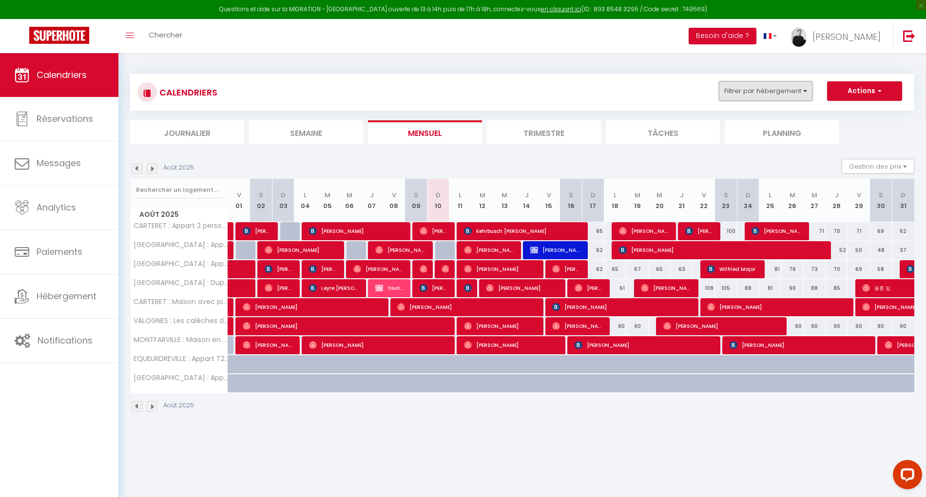
click at [793, 85] on button "Filtrer par hébergement" at bounding box center [766, 90] width 94 height 19
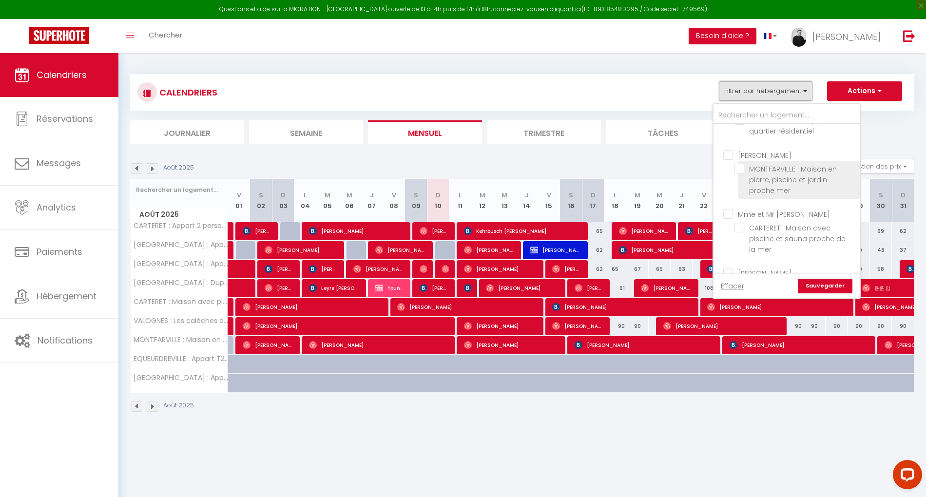
scroll to position [195, 0]
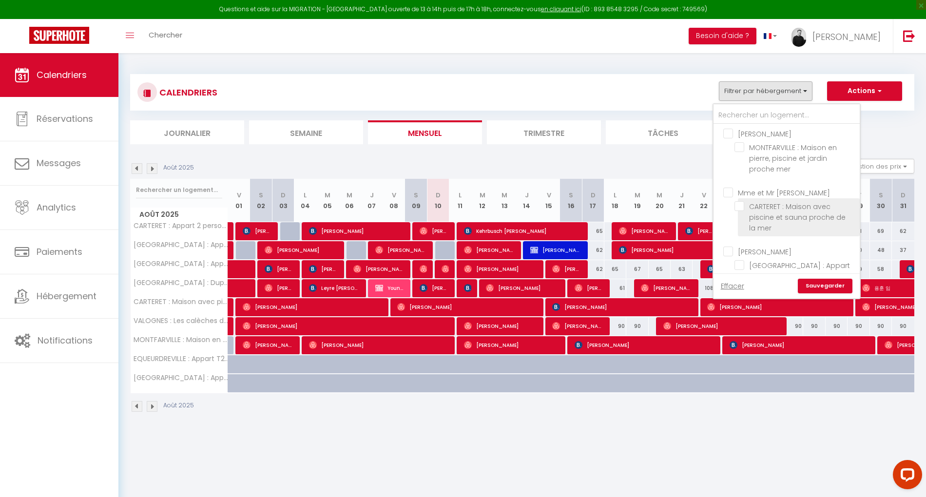
click at [743, 206] on input "CARTERET : Maison avec piscine et sauna proche de la mer" at bounding box center [795, 206] width 122 height 10
checkbox input "true"
checkbox input "false"
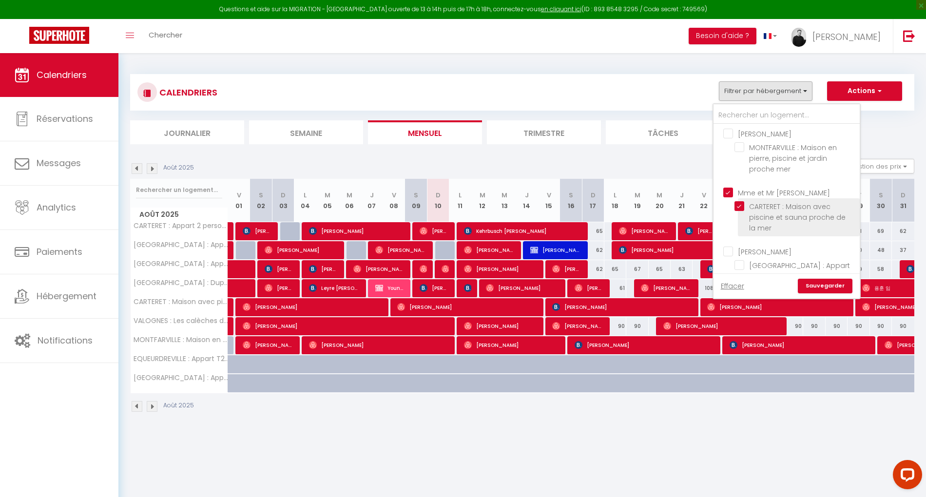
checkbox input "false"
checkbox input "true"
checkbox input "false"
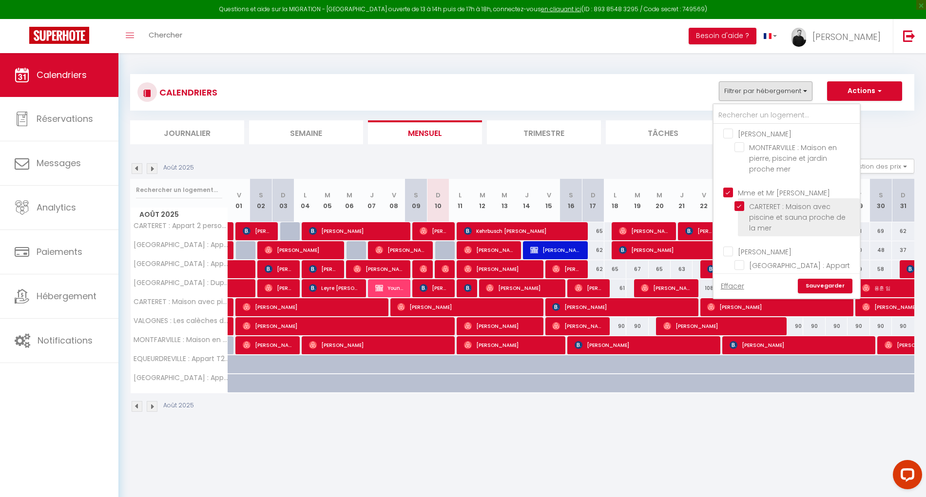
checkbox input "false"
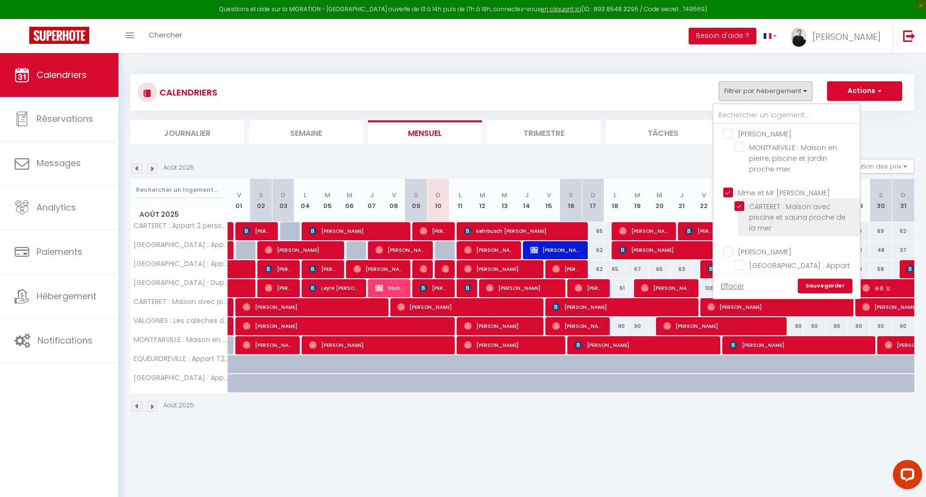
checkbox input "true"
checkbox input "false"
click at [824, 280] on link "Sauvegarder" at bounding box center [824, 286] width 55 height 15
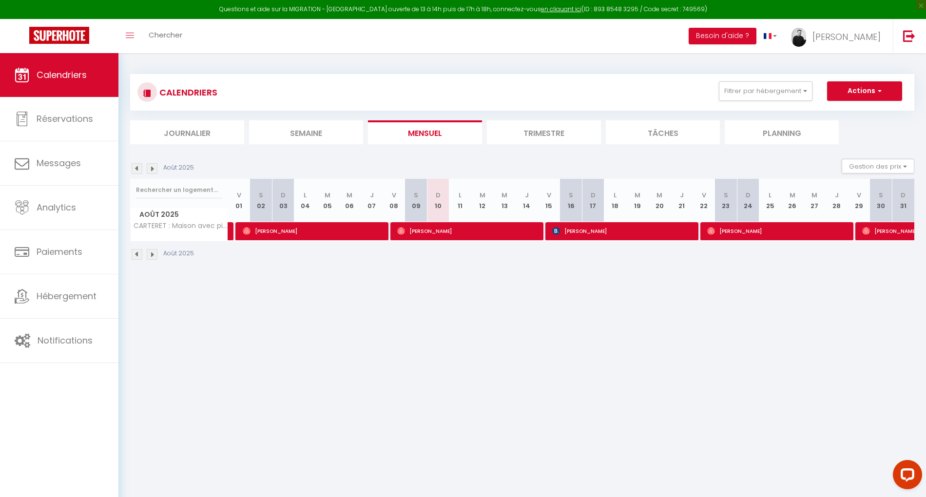
click at [538, 128] on li "Trimestre" at bounding box center [544, 132] width 114 height 24
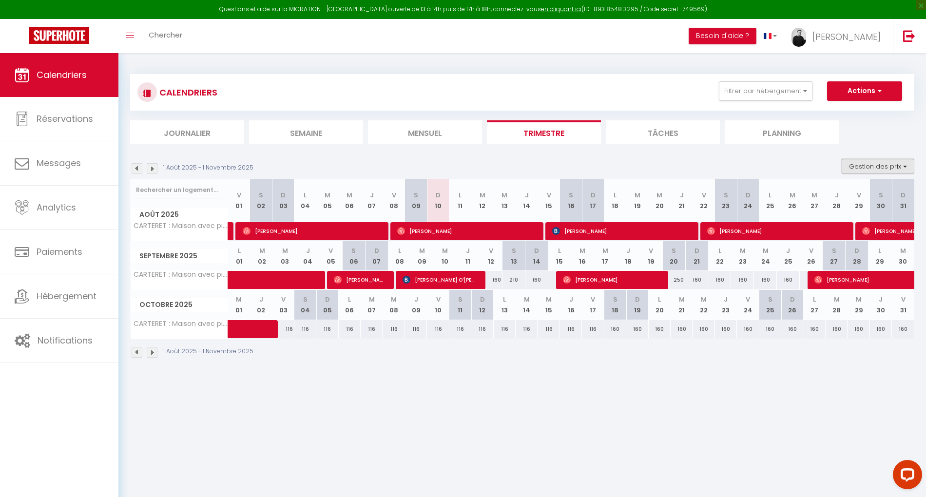
click at [868, 172] on button "Gestion des prix" at bounding box center [877, 166] width 73 height 15
click at [862, 198] on input "Nb Nuits minimum" at bounding box center [870, 196] width 88 height 10
checkbox input "true"
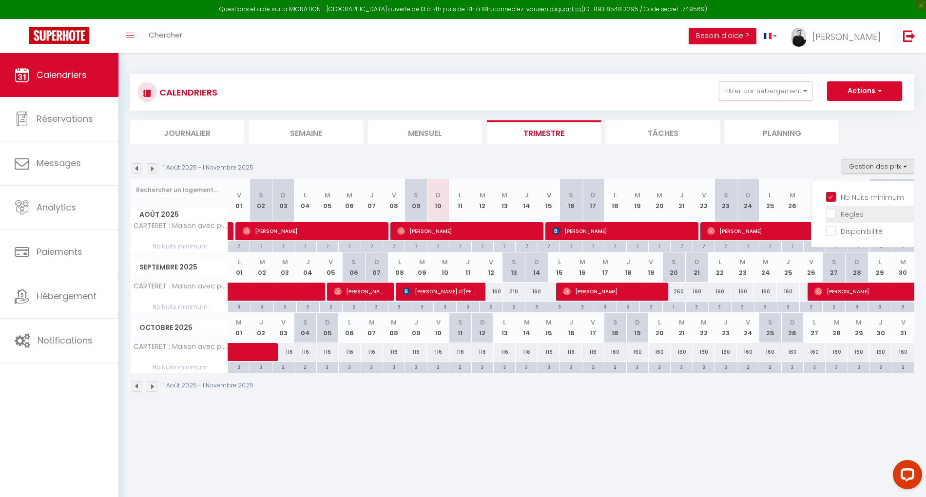
click at [848, 213] on input "Règles" at bounding box center [870, 214] width 88 height 10
checkbox input "true"
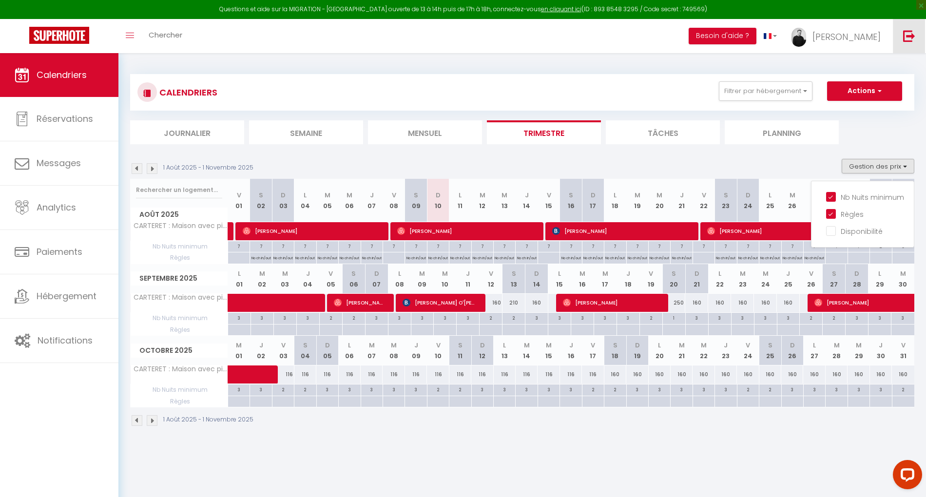
click at [909, 34] on img at bounding box center [909, 36] width 12 height 12
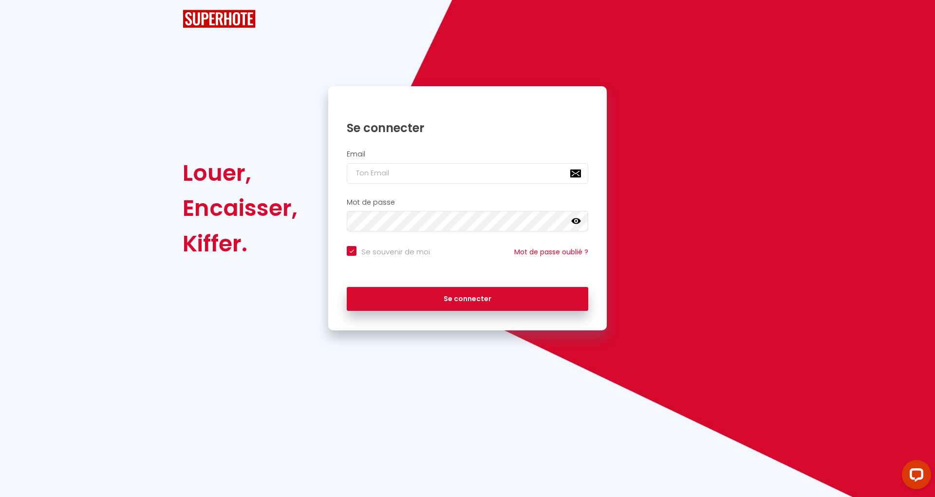
checkbox input "true"
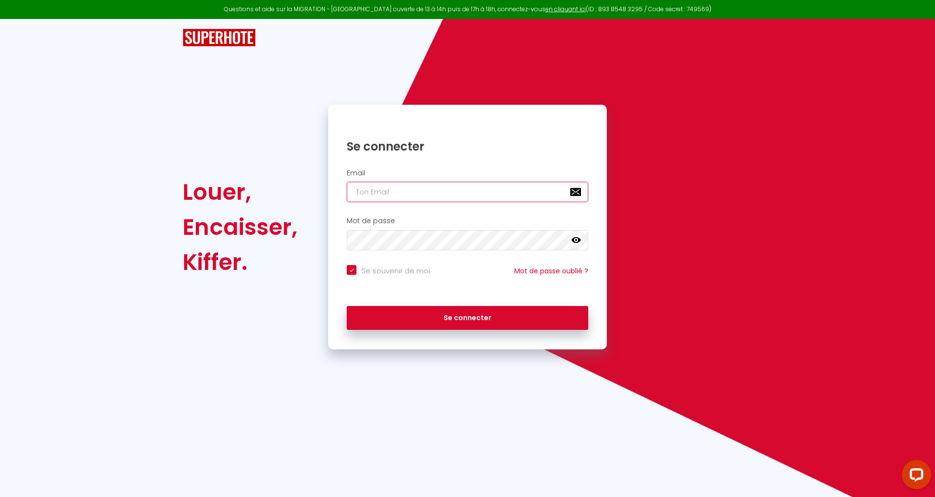
click at [471, 194] on input "email" at bounding box center [468, 192] width 242 height 20
paste input "m.a.conciergerie77183@gmail.com"
type input "m.a.conciergerie77183@gmail.com"
checkbox input "true"
type input "m.a.conciergerie77183@gmail.com"
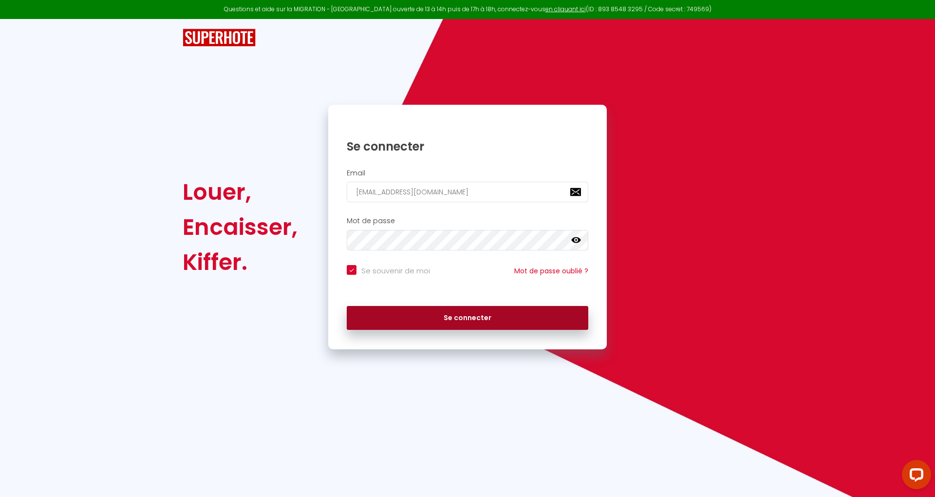
click at [485, 316] on button "Se connecter" at bounding box center [468, 318] width 242 height 24
checkbox input "true"
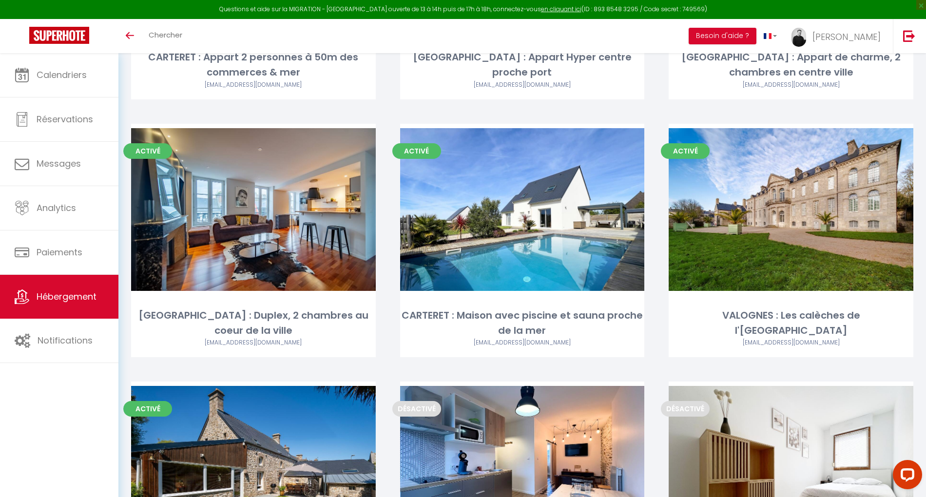
scroll to position [324, 0]
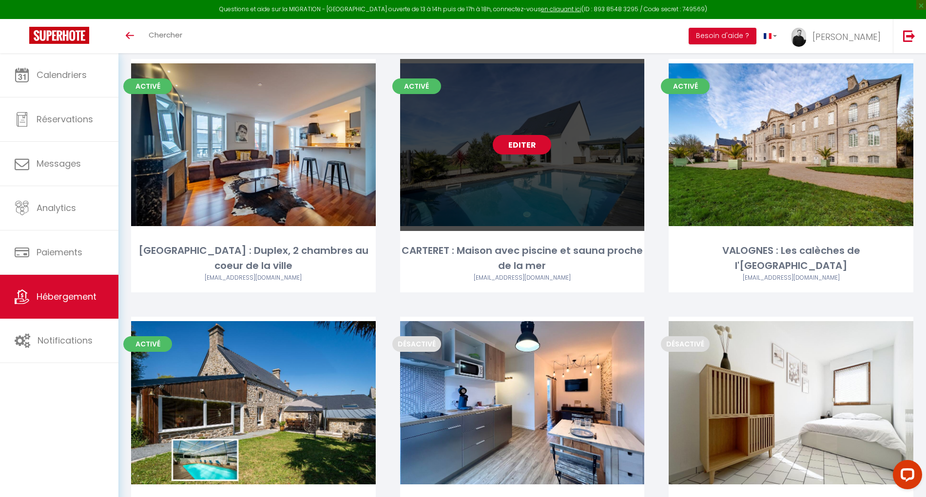
click at [529, 152] on link "Editer" at bounding box center [522, 144] width 58 height 19
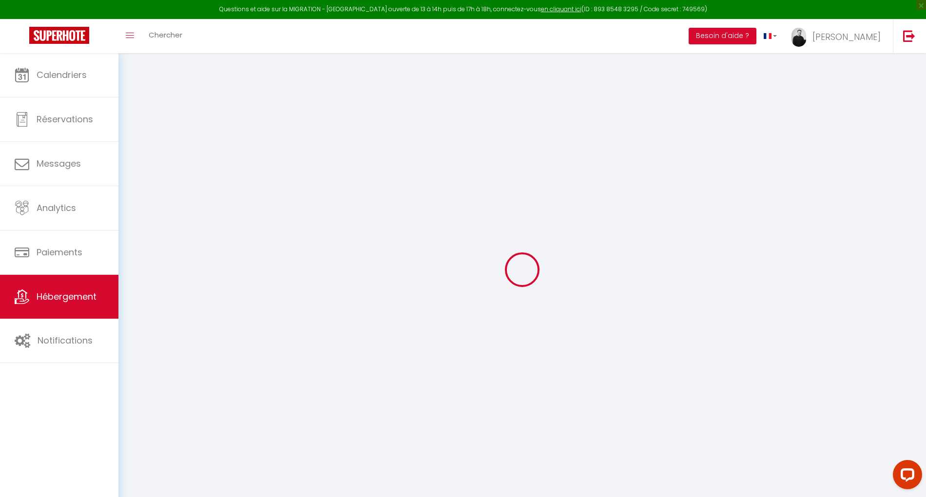
select select "+ 27 %"
select select "+ 15 %"
select select "+ 31 %"
checkbox input "true"
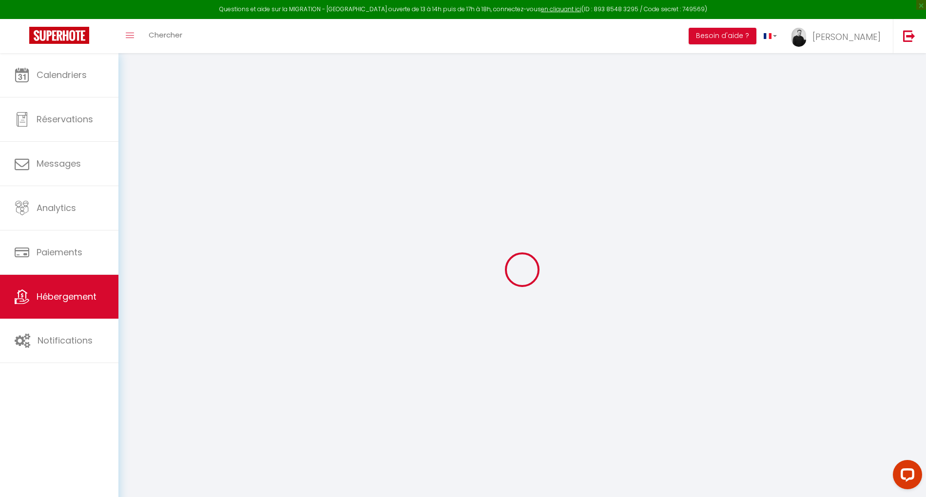
checkbox input "false"
select select "2895-1128836445575561372"
select select
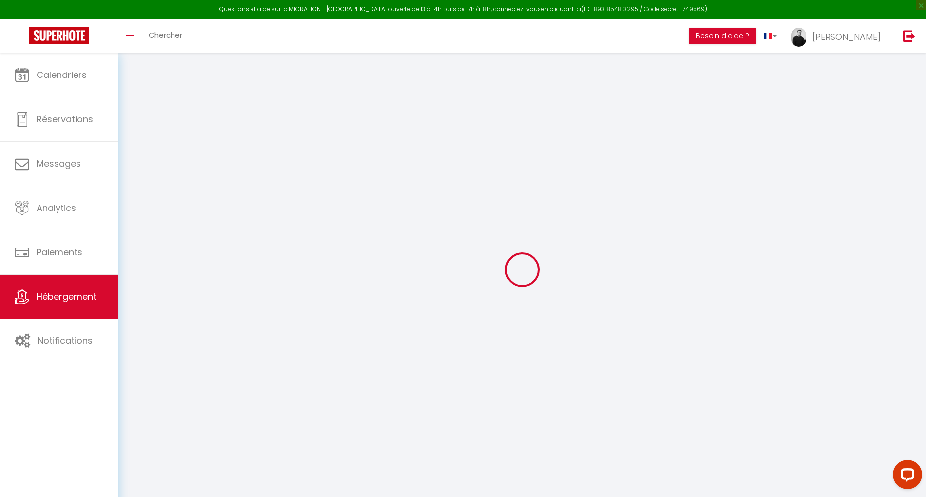
select select "EUR"
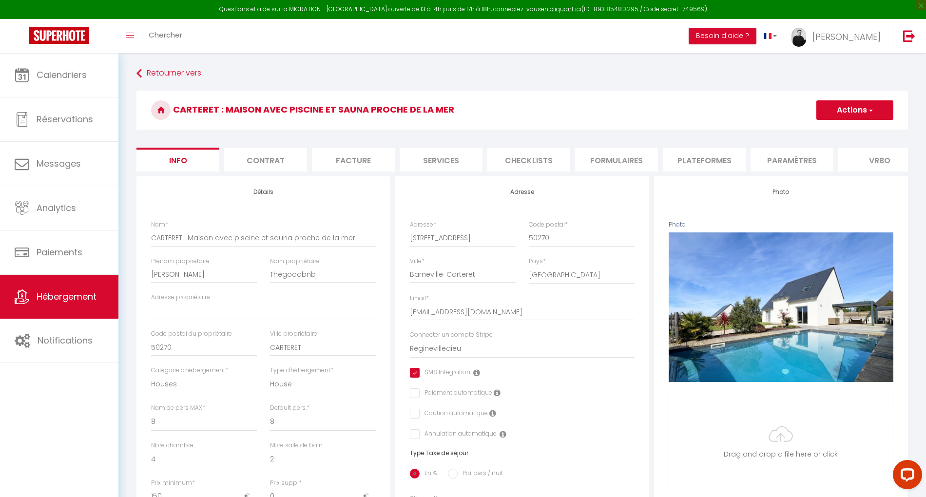
click at [723, 160] on li "Plateformes" at bounding box center [704, 160] width 83 height 24
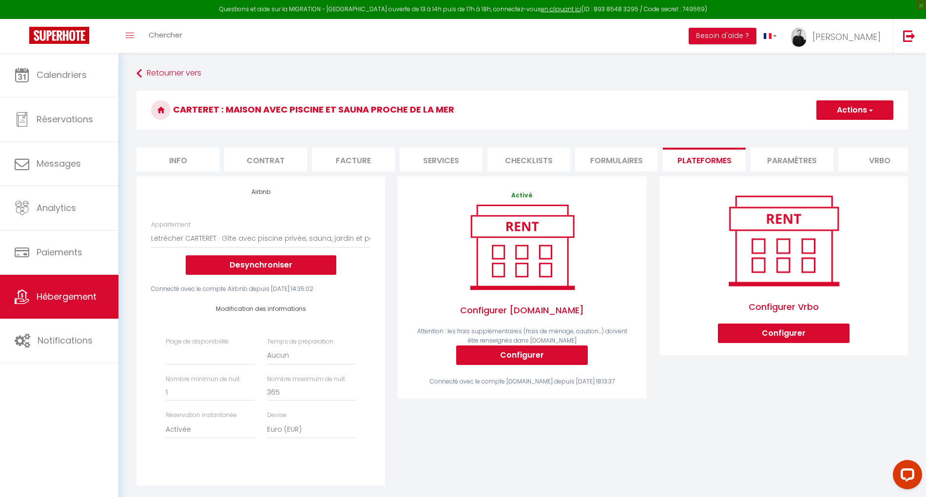
select select
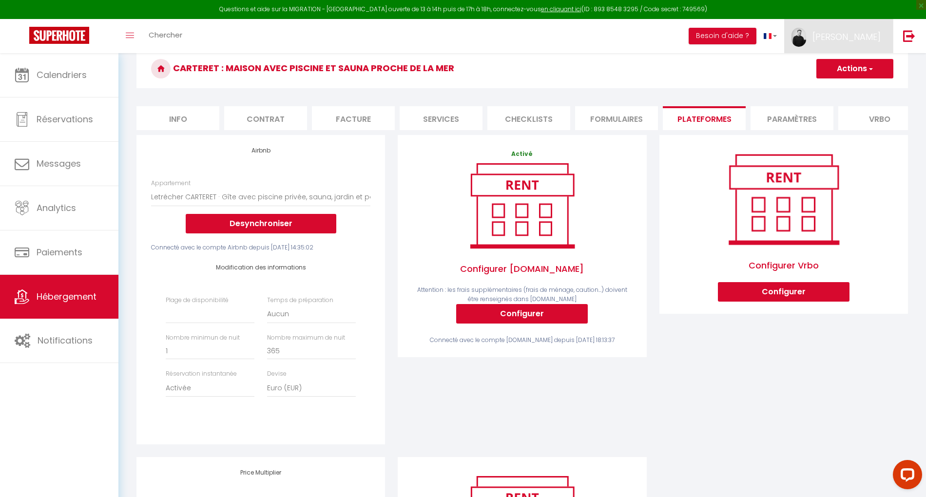
scroll to position [65, 0]
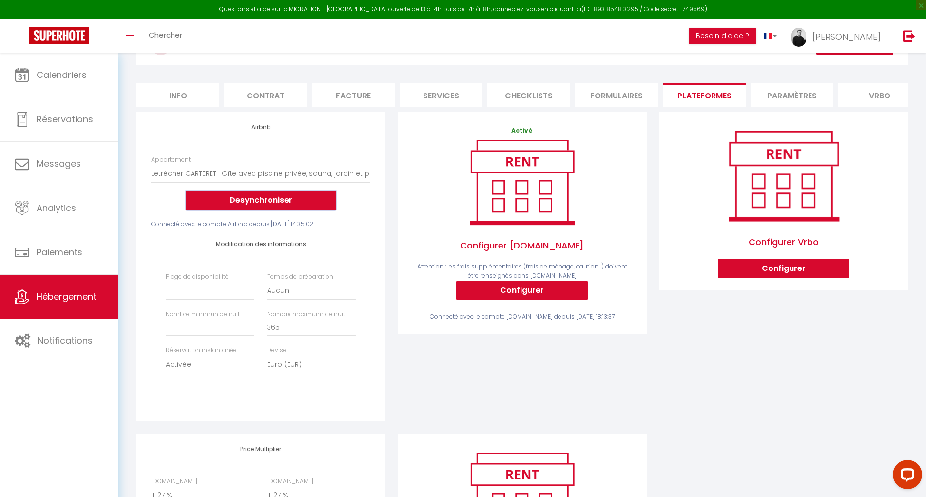
click at [243, 206] on button "Desynchroniser" at bounding box center [261, 199] width 151 height 19
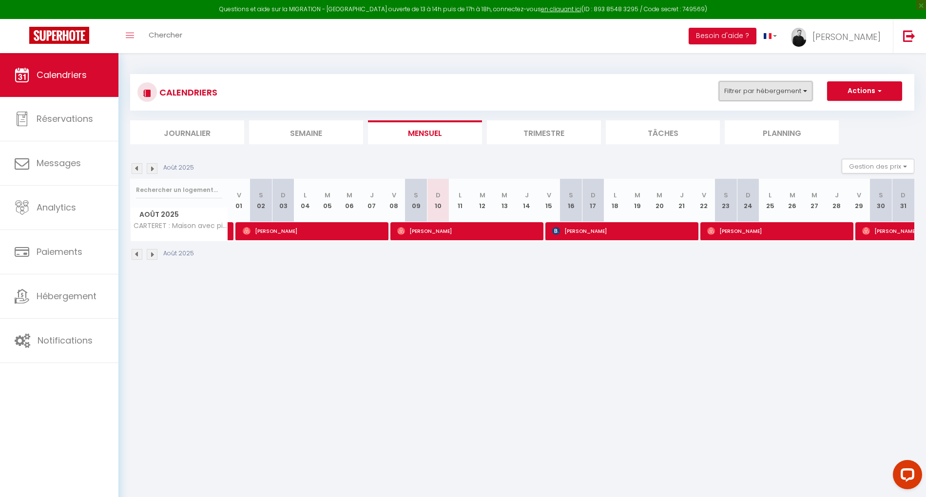
click at [779, 93] on button "Filtrer par hébergement" at bounding box center [766, 90] width 94 height 19
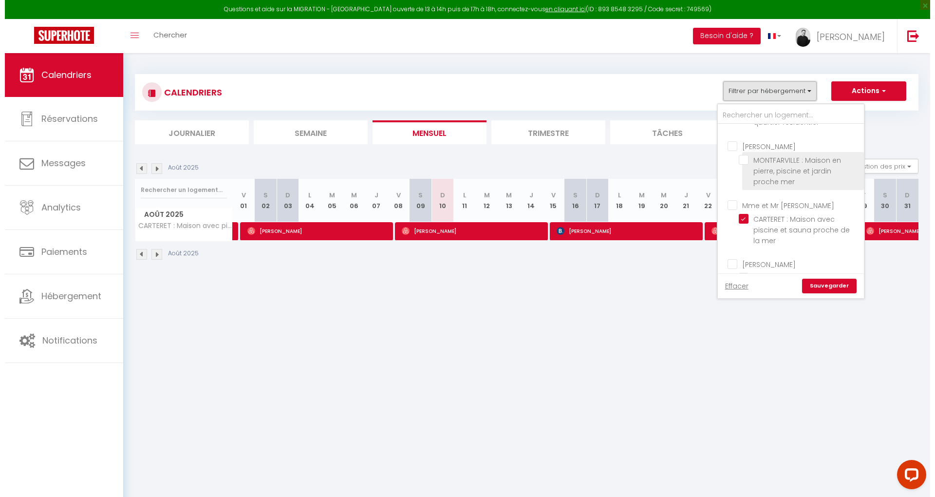
scroll to position [195, 0]
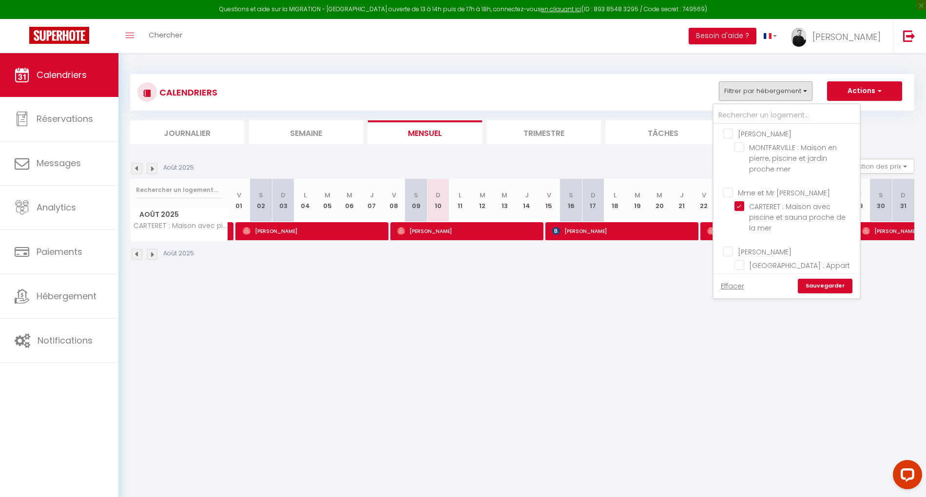
click at [615, 284] on body "Questions et aide sur la MIGRATION - Salle Zoom ouverte de 13 à 14h puis de 17h…" at bounding box center [463, 301] width 926 height 497
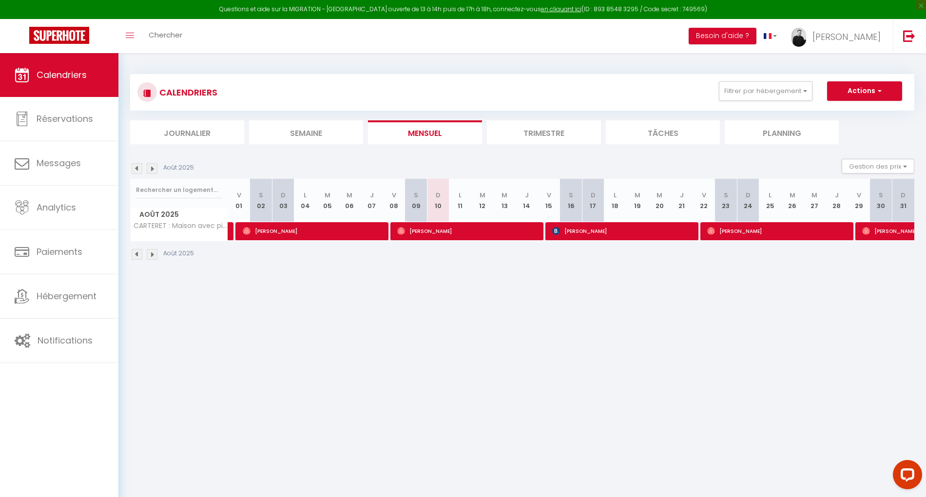
click at [545, 128] on li "Trimestre" at bounding box center [544, 132] width 114 height 24
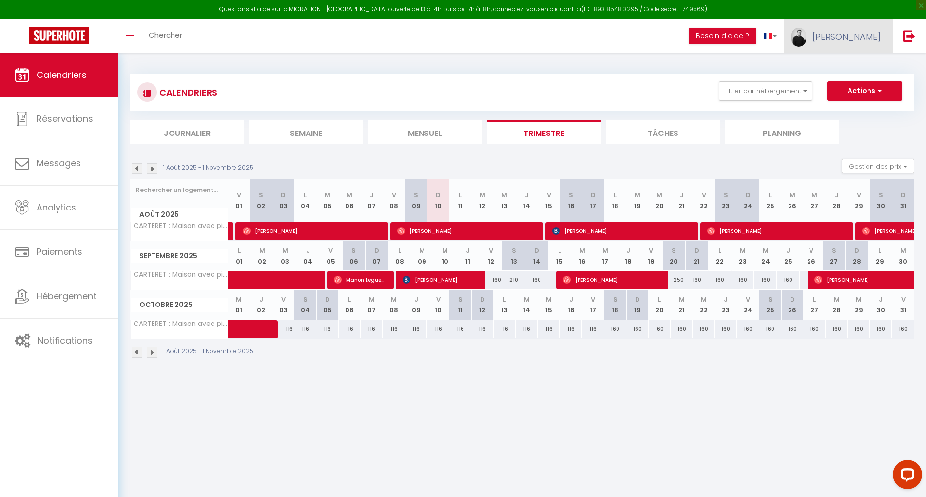
click at [864, 42] on span "[PERSON_NAME]" at bounding box center [846, 37] width 68 height 12
click at [843, 70] on link "Paramètres" at bounding box center [853, 67] width 72 height 17
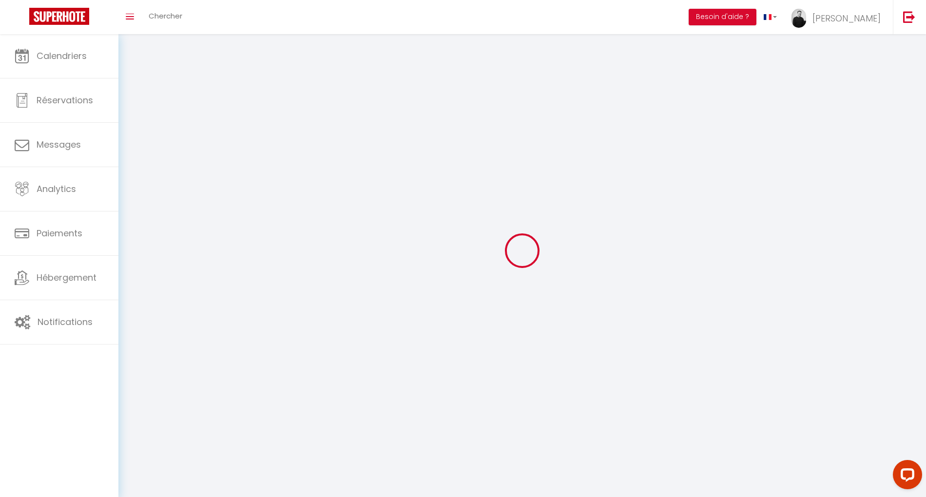
type input "[PERSON_NAME]"
type input "VILLEDIEU"
type input "0233951957"
type input "[STREET_ADDRESS]"
type input "50100"
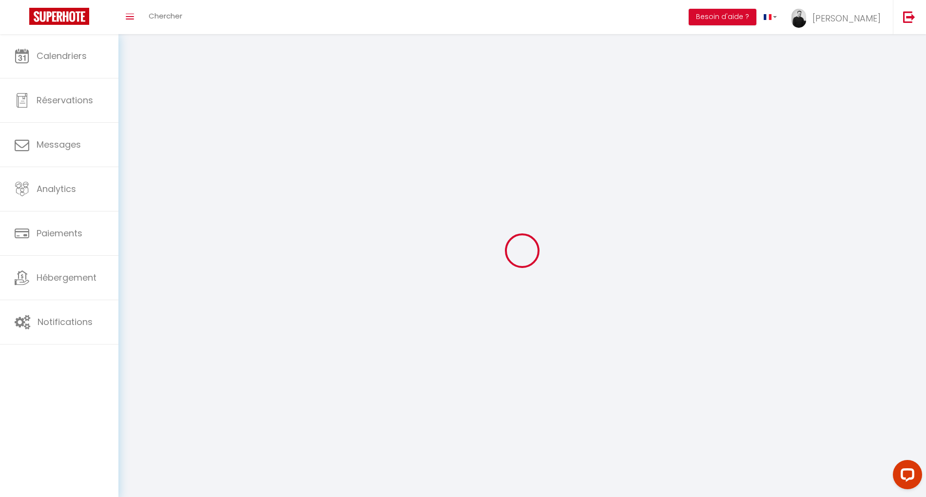
type input "[GEOGRAPHIC_DATA]"
type input "Kw4XFIESusLtqkgJXjnfVCEM2"
type input "fE6BT4VlqvPvIvYAKGqVd2E1i"
select select "28"
select select "fr"
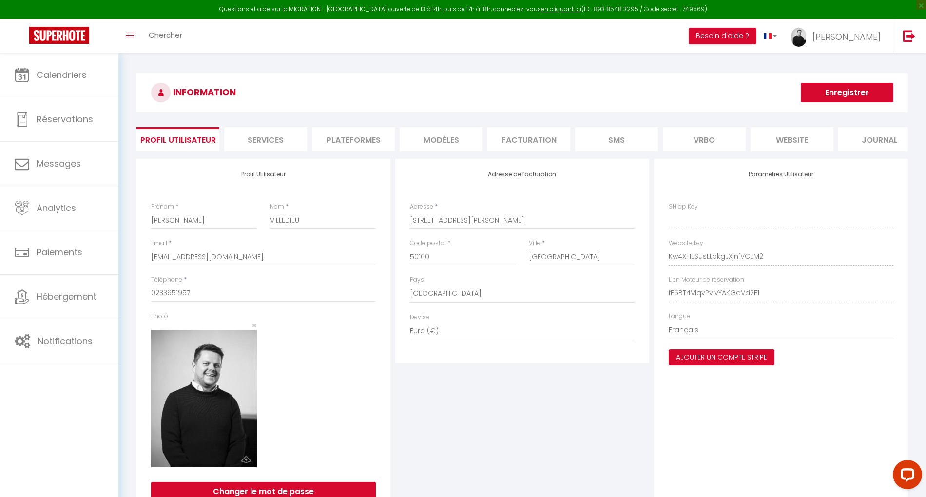
type input "Kw4XFIESusLtqkgJXjnfVCEM2"
type input "fE6BT4VlqvPvIvYAKGqVd2E1i"
type input "[URL][DOMAIN_NAME]"
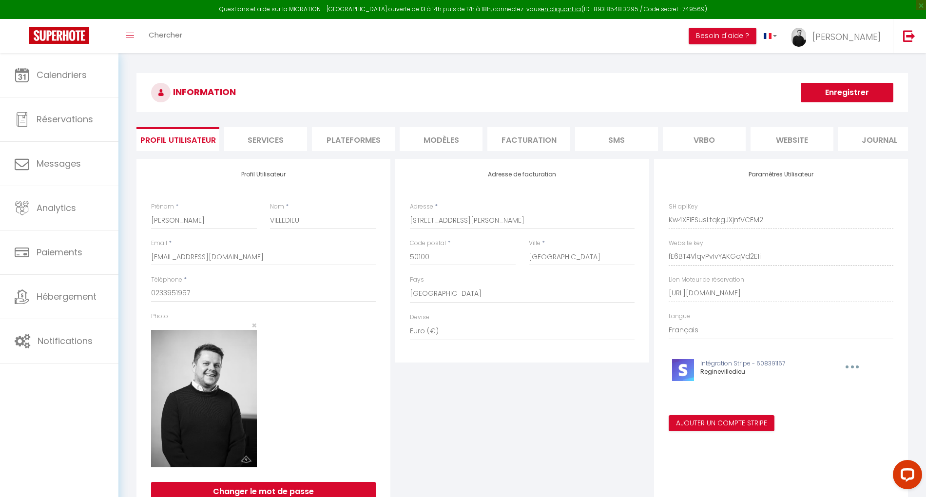
click at [368, 140] on li "Plateformes" at bounding box center [353, 139] width 83 height 24
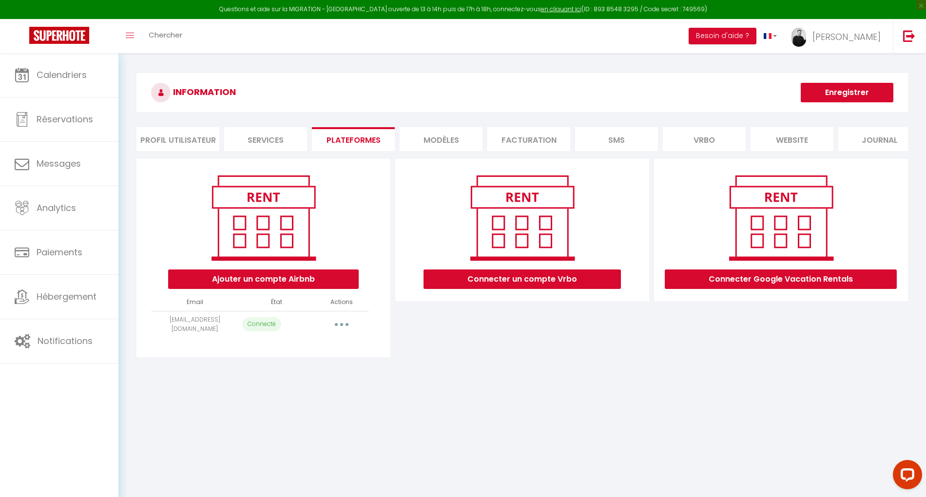
click at [344, 330] on button "button" at bounding box center [341, 325] width 27 height 16
click at [326, 355] on link "Importer les appartements" at bounding box center [299, 346] width 108 height 17
select select "19796"
select select "19797"
select select "34081"
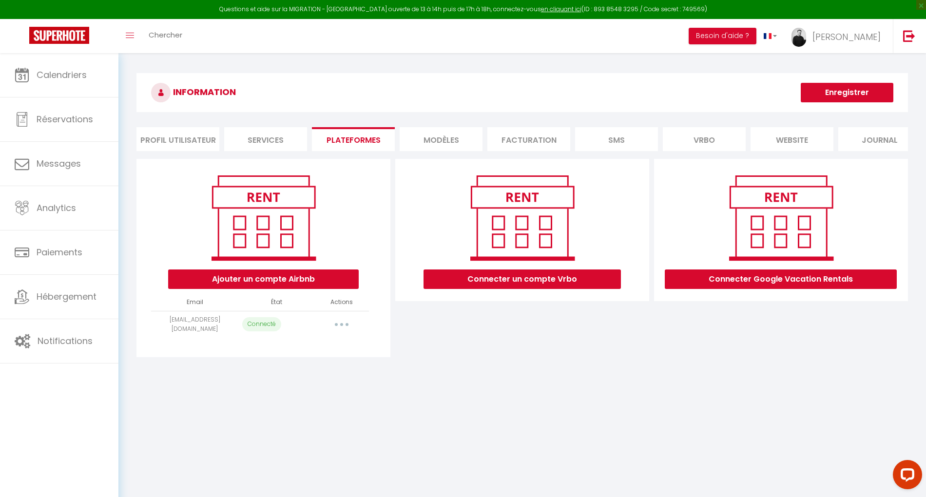
select select "38010"
select select "41412"
select select "50262"
select select "60082"
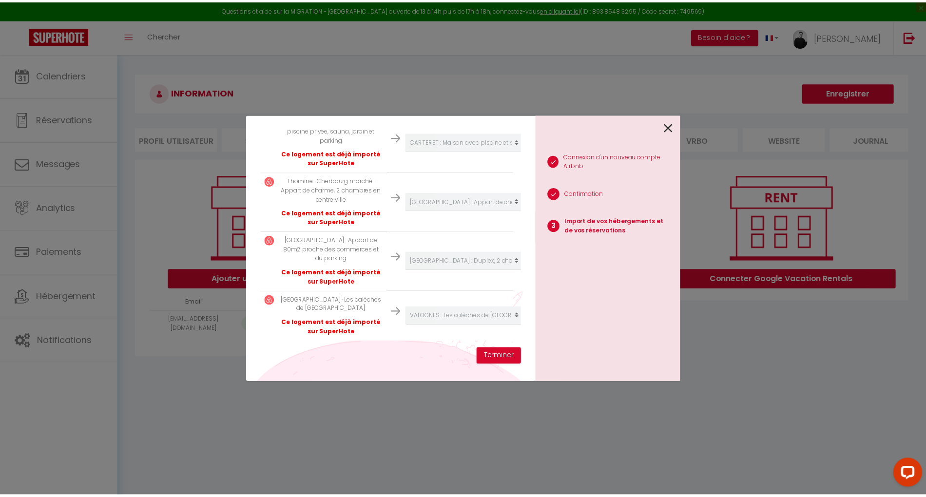
scroll to position [402, 0]
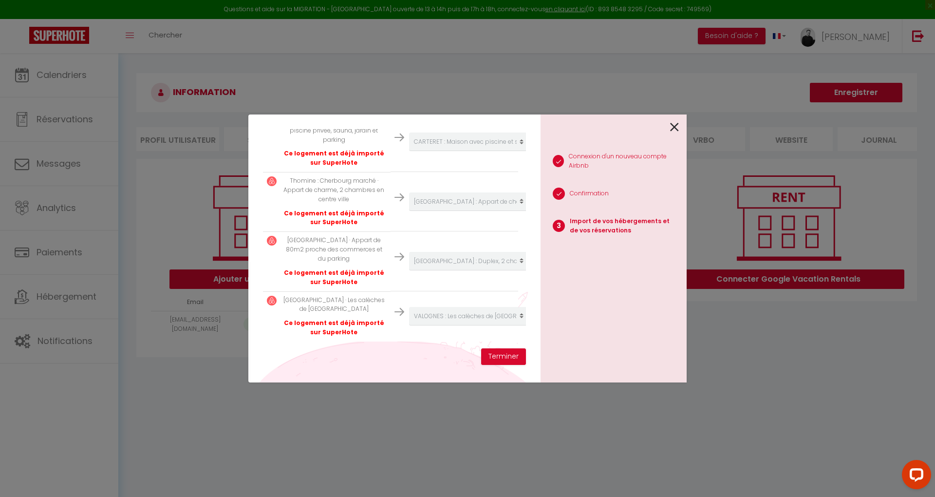
click at [677, 129] on icon at bounding box center [674, 127] width 9 height 15
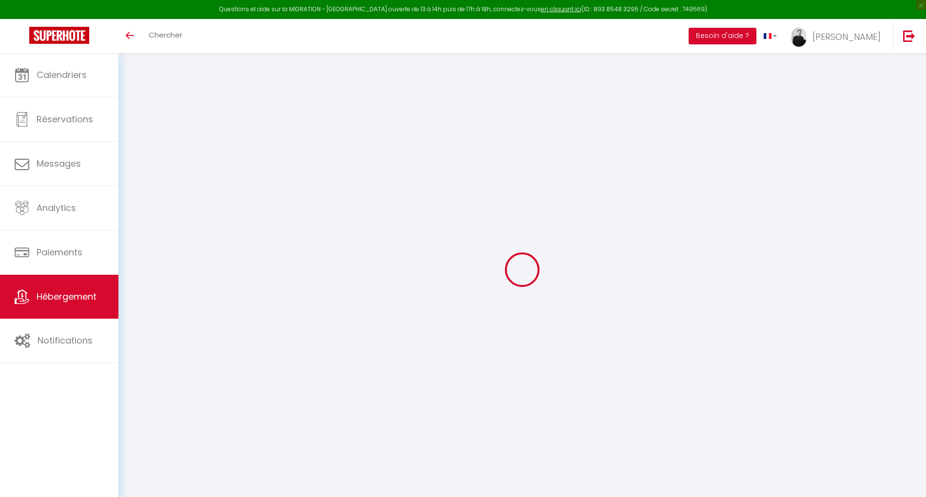
scroll to position [53, 0]
select select "+ 27 %"
select select "+ 15 %"
select select "+ 31 %"
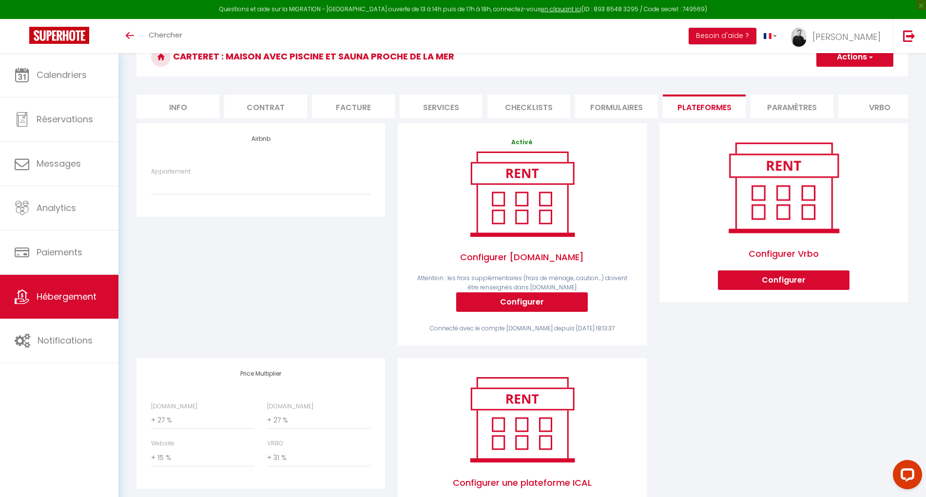
scroll to position [0, 0]
click at [885, 27] on link "[PERSON_NAME]" at bounding box center [838, 36] width 109 height 34
click at [859, 58] on div "Paramètres Équipe" at bounding box center [854, 77] width 78 height 42
click at [854, 62] on link "Paramètres" at bounding box center [853, 67] width 72 height 17
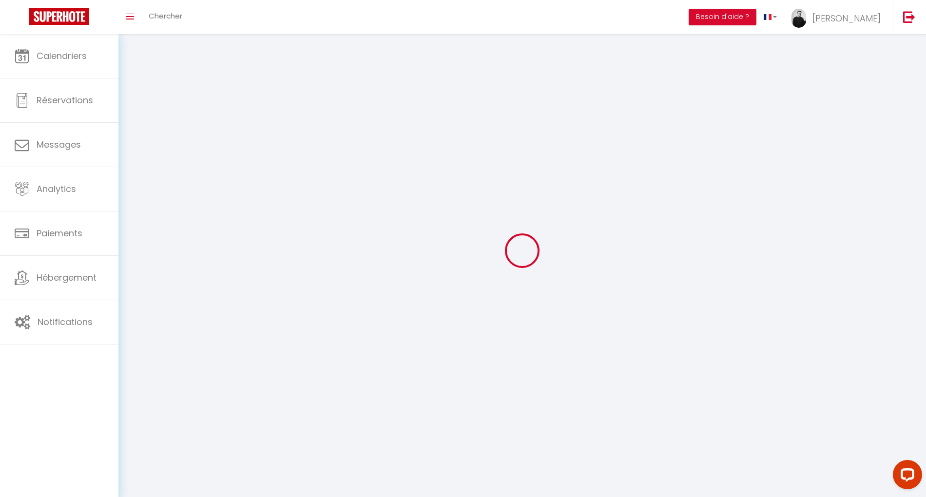
type input "[PERSON_NAME]"
type input "VILLEDIEU"
type input "0233951957"
type input "[STREET_ADDRESS]"
type input "50100"
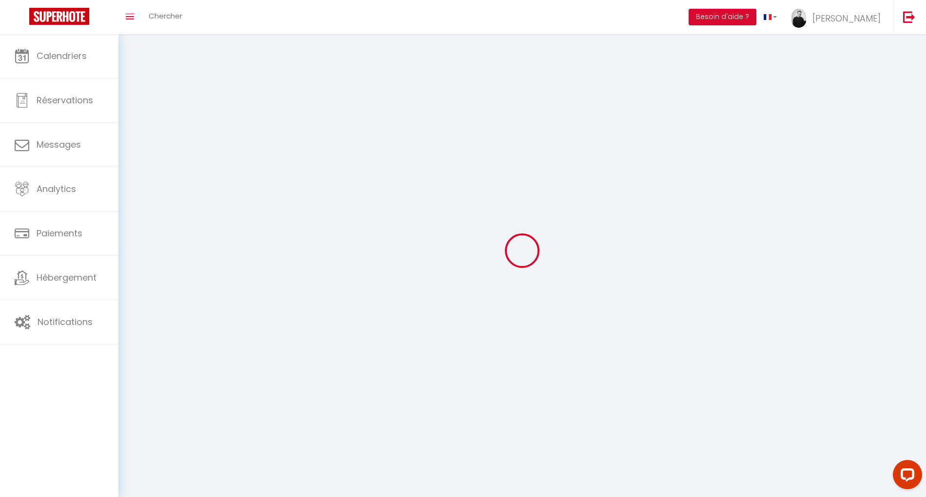
type input "[GEOGRAPHIC_DATA]"
type input "Kw4XFIESusLtqkgJXjnfVCEM2"
type input "fE6BT4VlqvPvIvYAKGqVd2E1i"
select select "28"
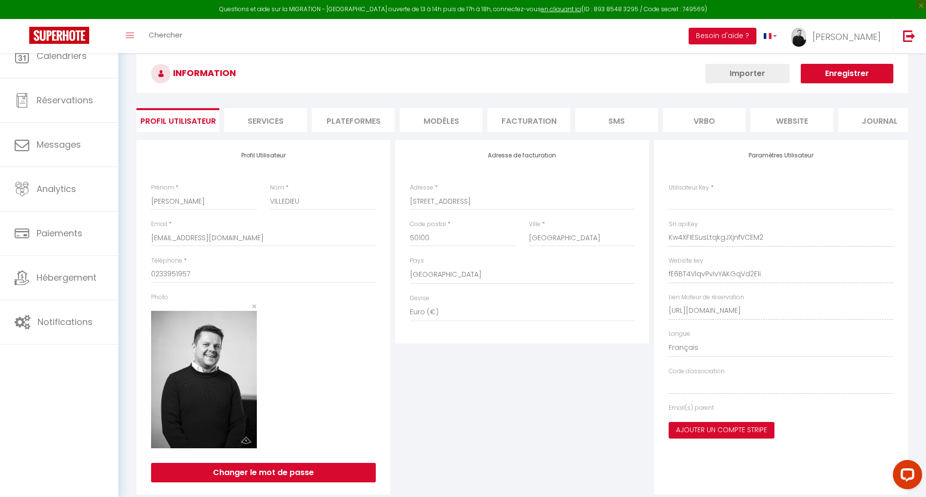
select select "fr"
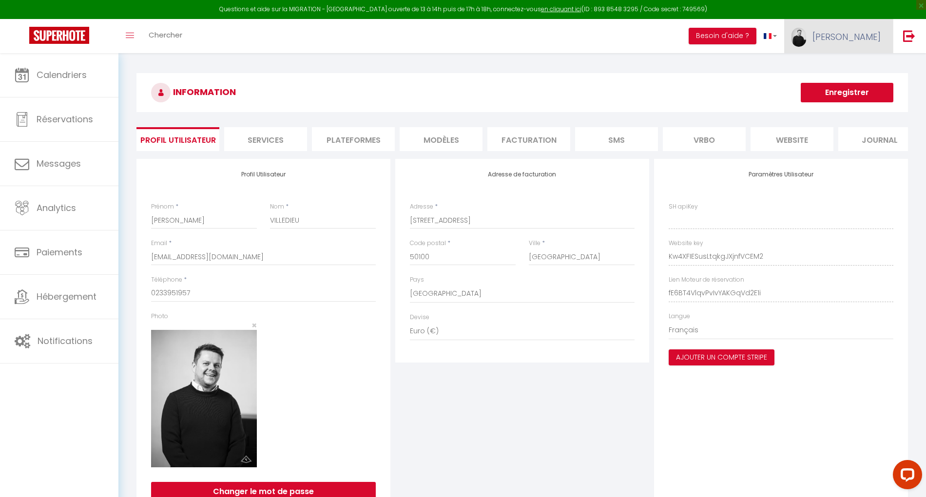
type input "Kw4XFIESusLtqkgJXjnfVCEM2"
type input "fE6BT4VlqvPvIvYAKGqVd2E1i"
type input "[URL][DOMAIN_NAME]"
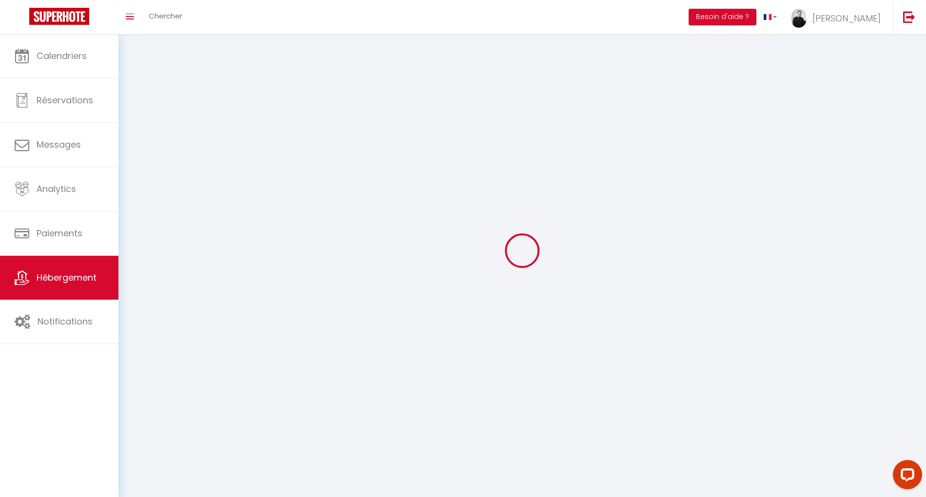
scroll to position [53, 0]
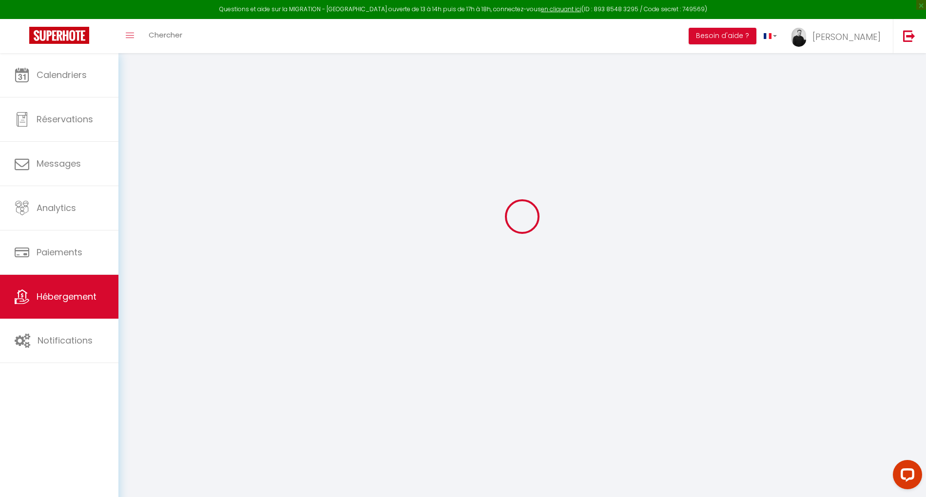
select select "+ 27 %"
select select "+ 15 %"
select select "+ 31 %"
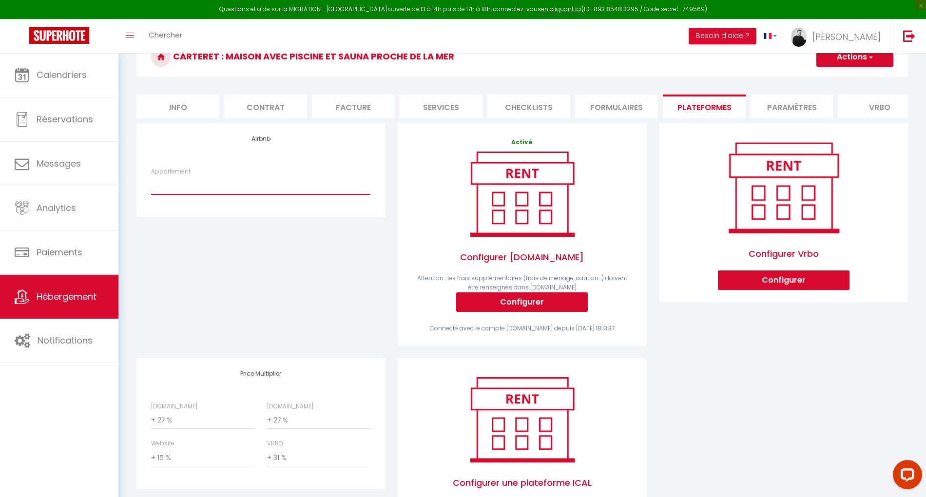
click at [299, 194] on select "Letrécher CARTERET · Gîte avec piscine privée, sauna, jardin et parking - [EMAI…" at bounding box center [260, 185] width 219 height 19
select select "2895-1128836445575561372"
click at [151, 185] on select "Letrécher CARTERET · Gîte avec piscine privée, sauna, jardin et parking - [EMAI…" at bounding box center [260, 185] width 219 height 19
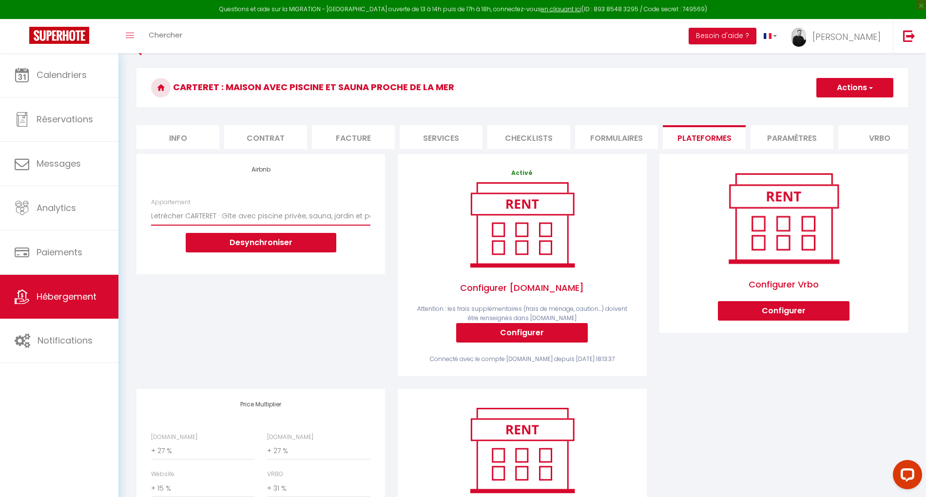
scroll to position [0, 0]
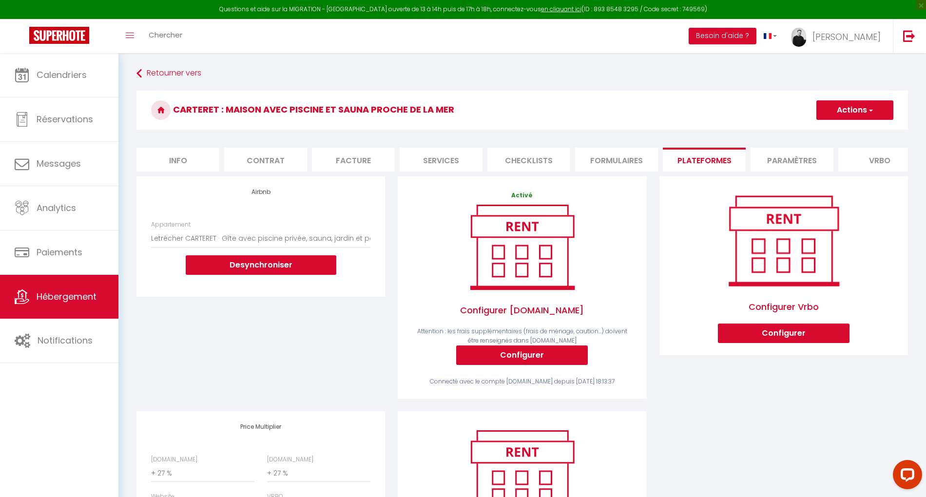
click at [859, 115] on button "Actions" at bounding box center [854, 109] width 77 height 19
click at [849, 128] on link "Enregistrer" at bounding box center [854, 131] width 77 height 13
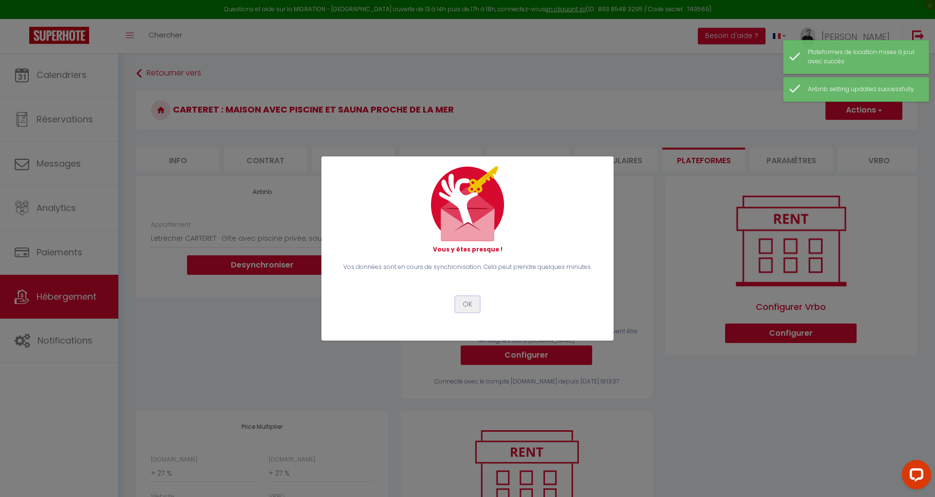
click at [471, 306] on button "OK" at bounding box center [467, 304] width 24 height 17
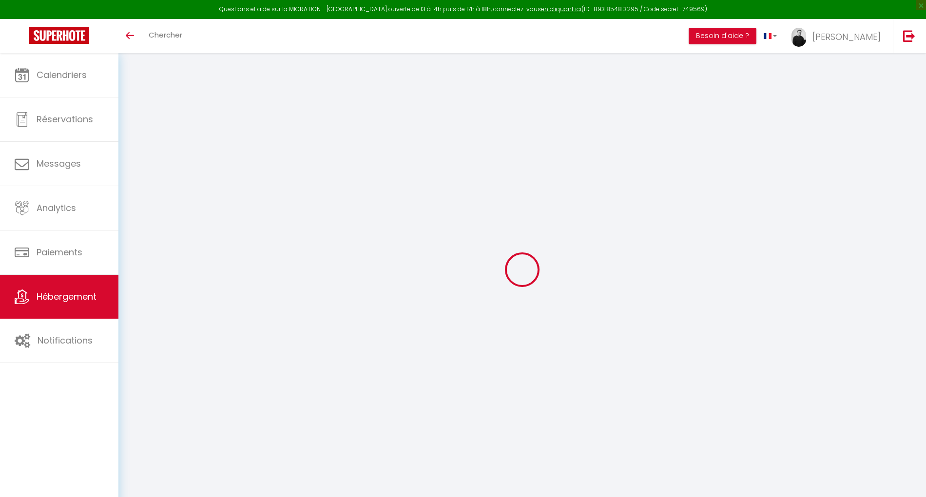
select select "+ 27 %"
select select "+ 15 %"
select select "+ 31 %"
select select "2895-1128836445575561372"
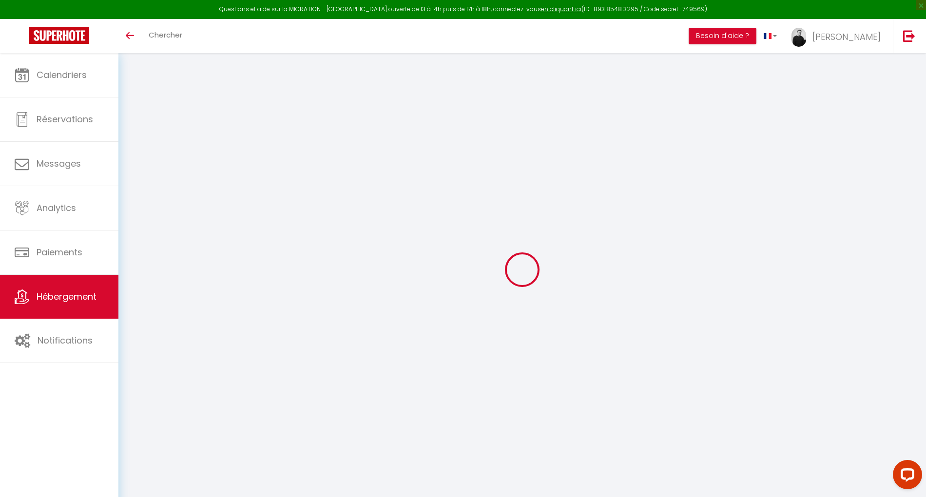
select select
select select "EUR"
